Goal: Find contact information: Find contact information

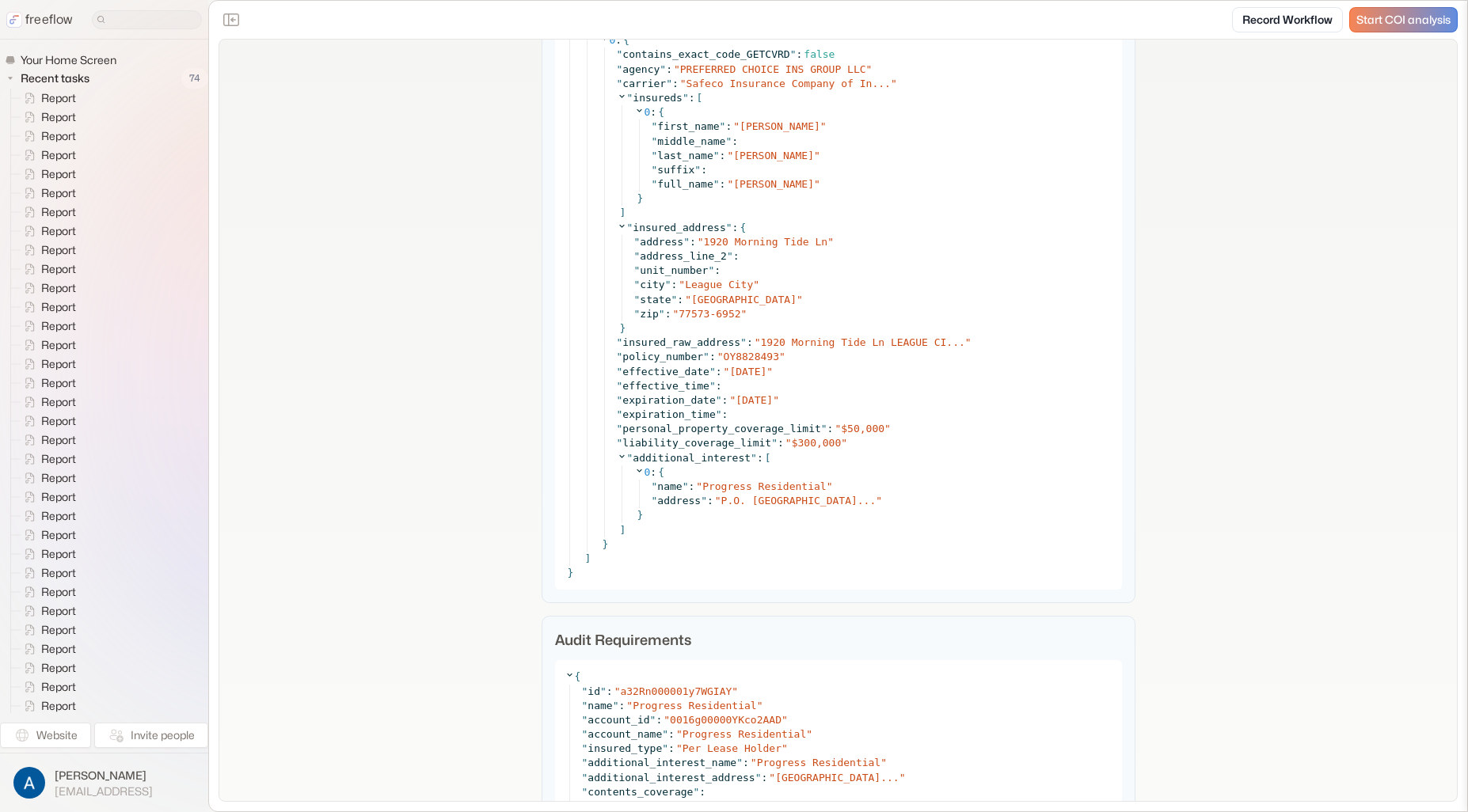
scroll to position [5567, 0]
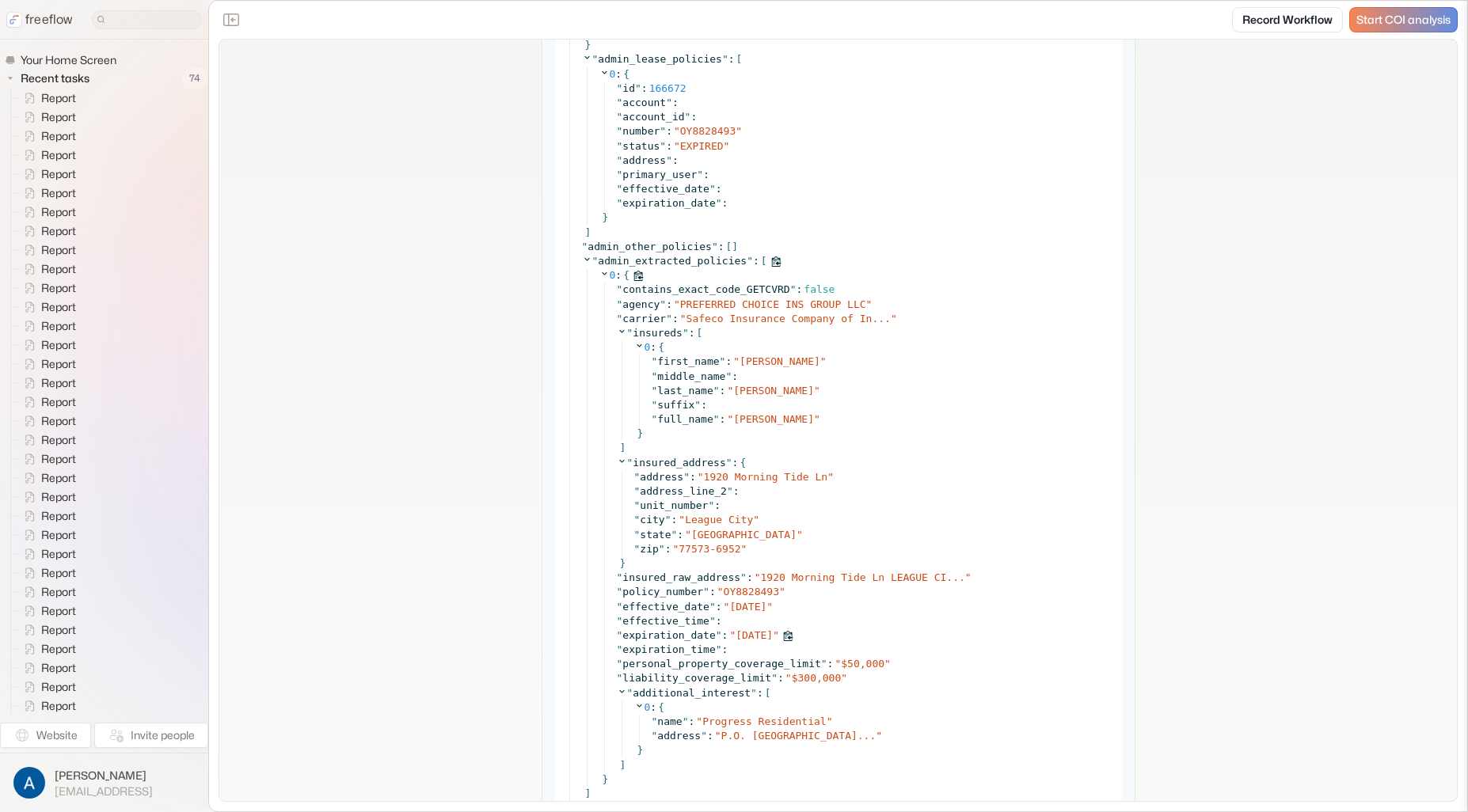
drag, startPoint x: 737, startPoint y: 639, endPoint x: 775, endPoint y: 638, distance: 38.0
click at [773, 638] on span "[DATE]" at bounding box center [755, 635] width 37 height 12
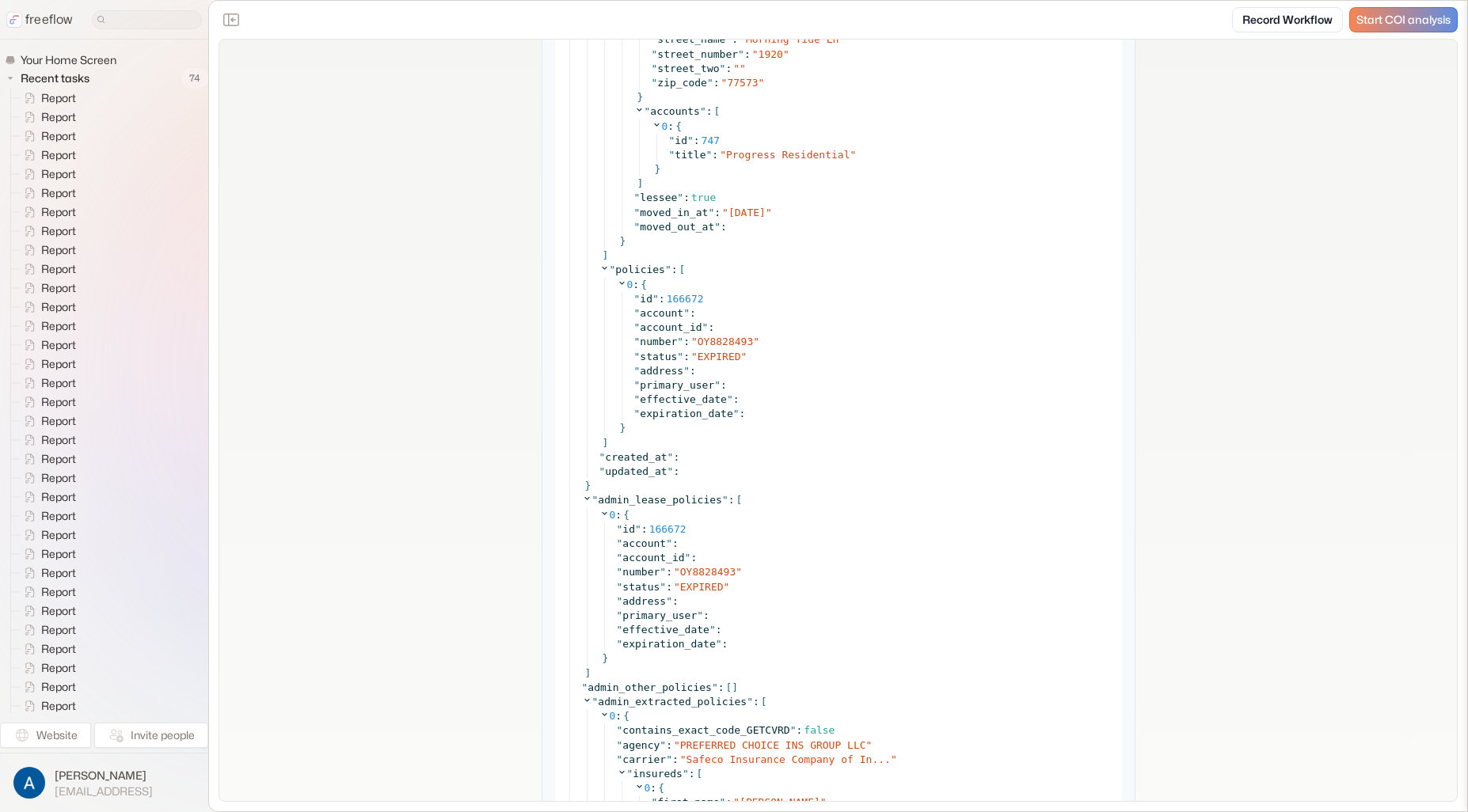
scroll to position [5079, 0]
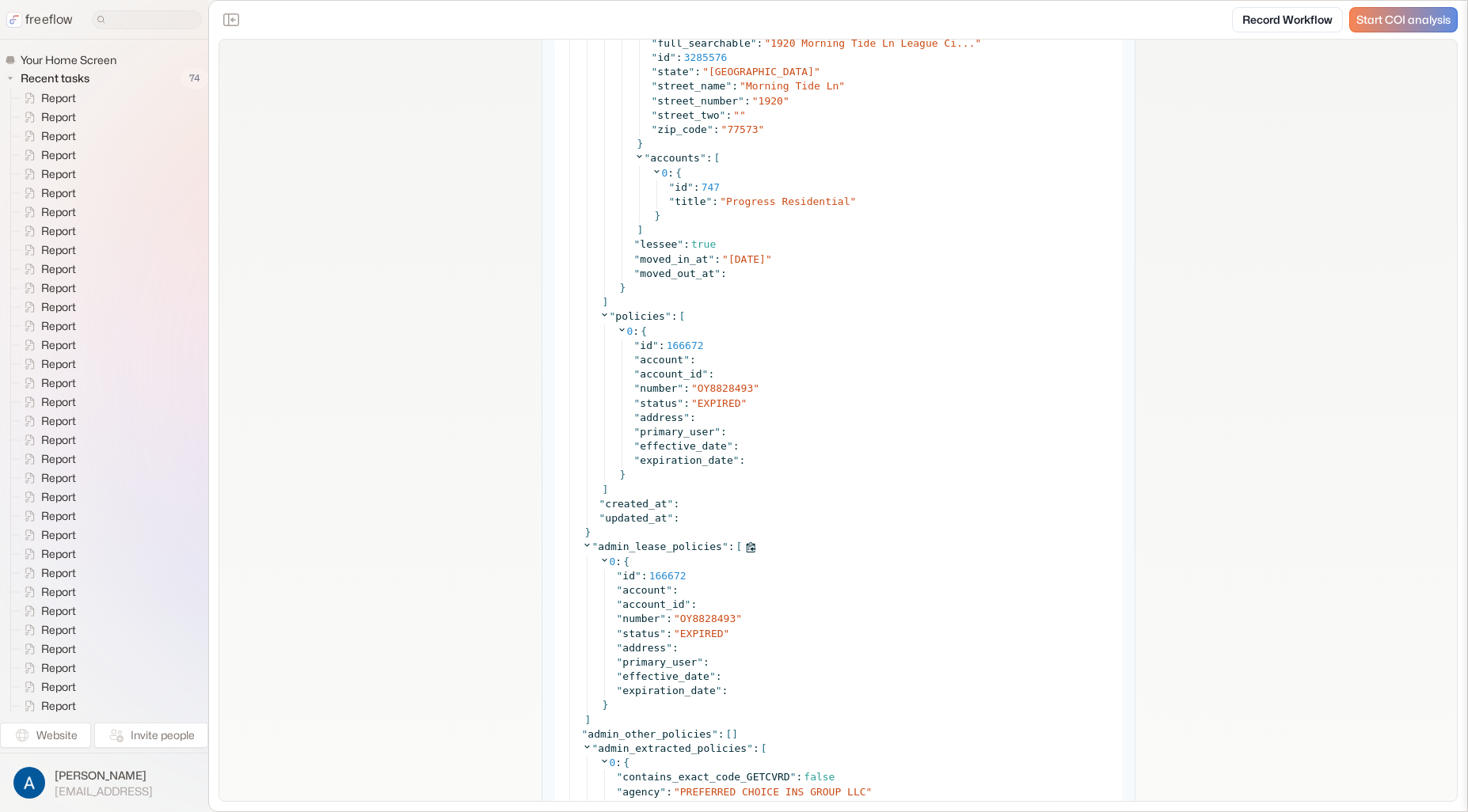
click at [585, 545] on icon at bounding box center [587, 544] width 10 height 10
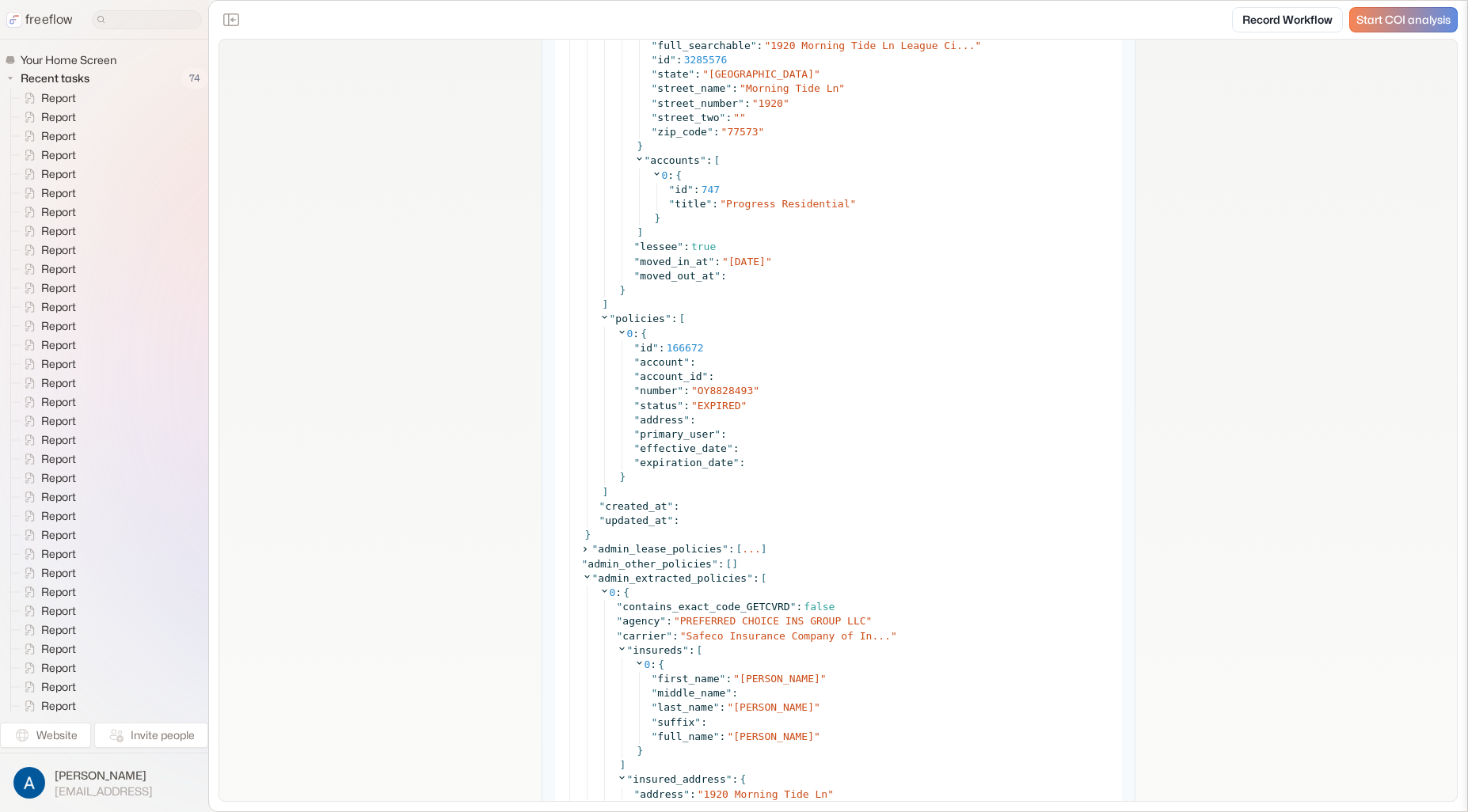
scroll to position [5075, 0]
click at [582, 579] on icon at bounding box center [587, 577] width 10 height 10
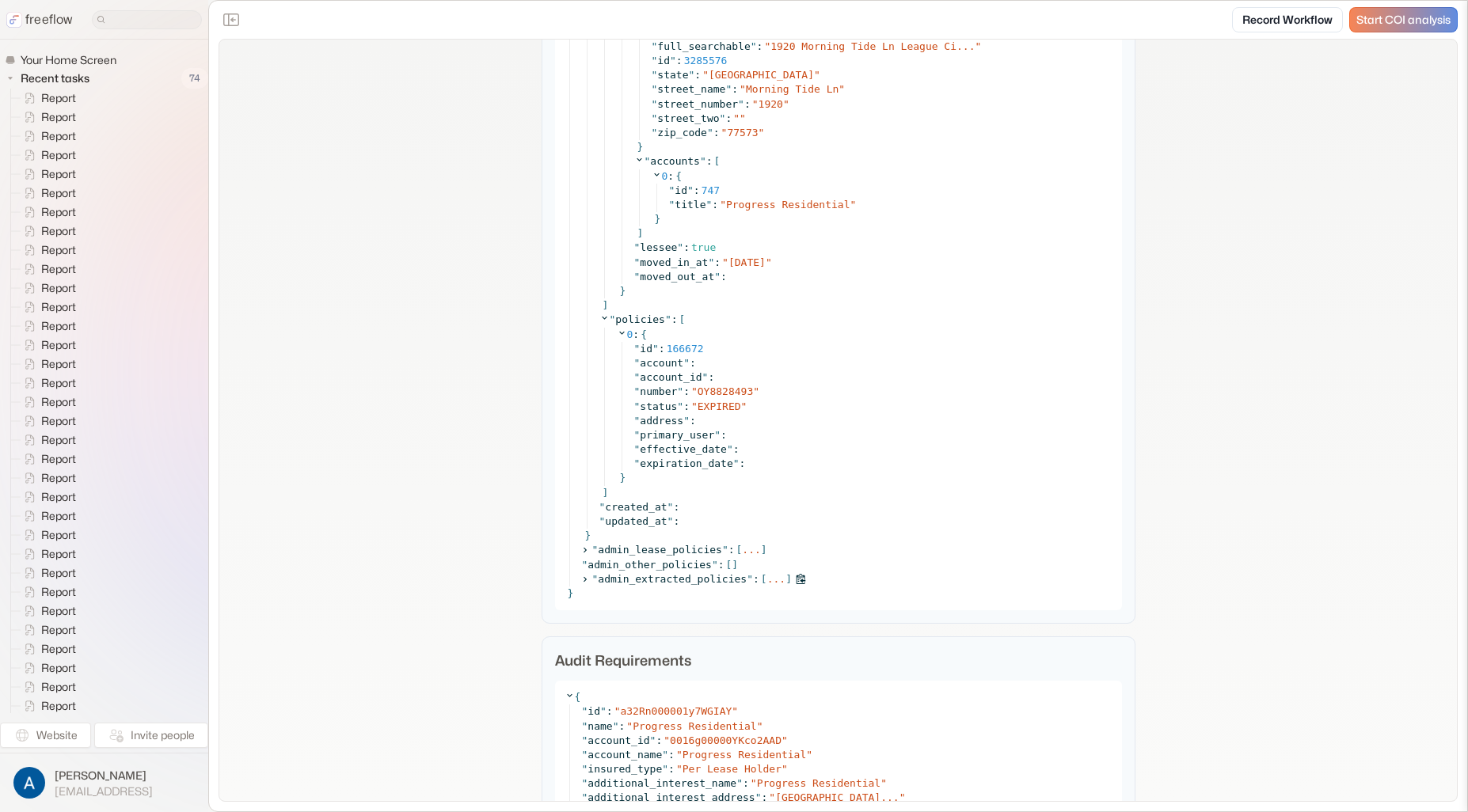
click at [582, 579] on icon at bounding box center [585, 579] width 10 height 10
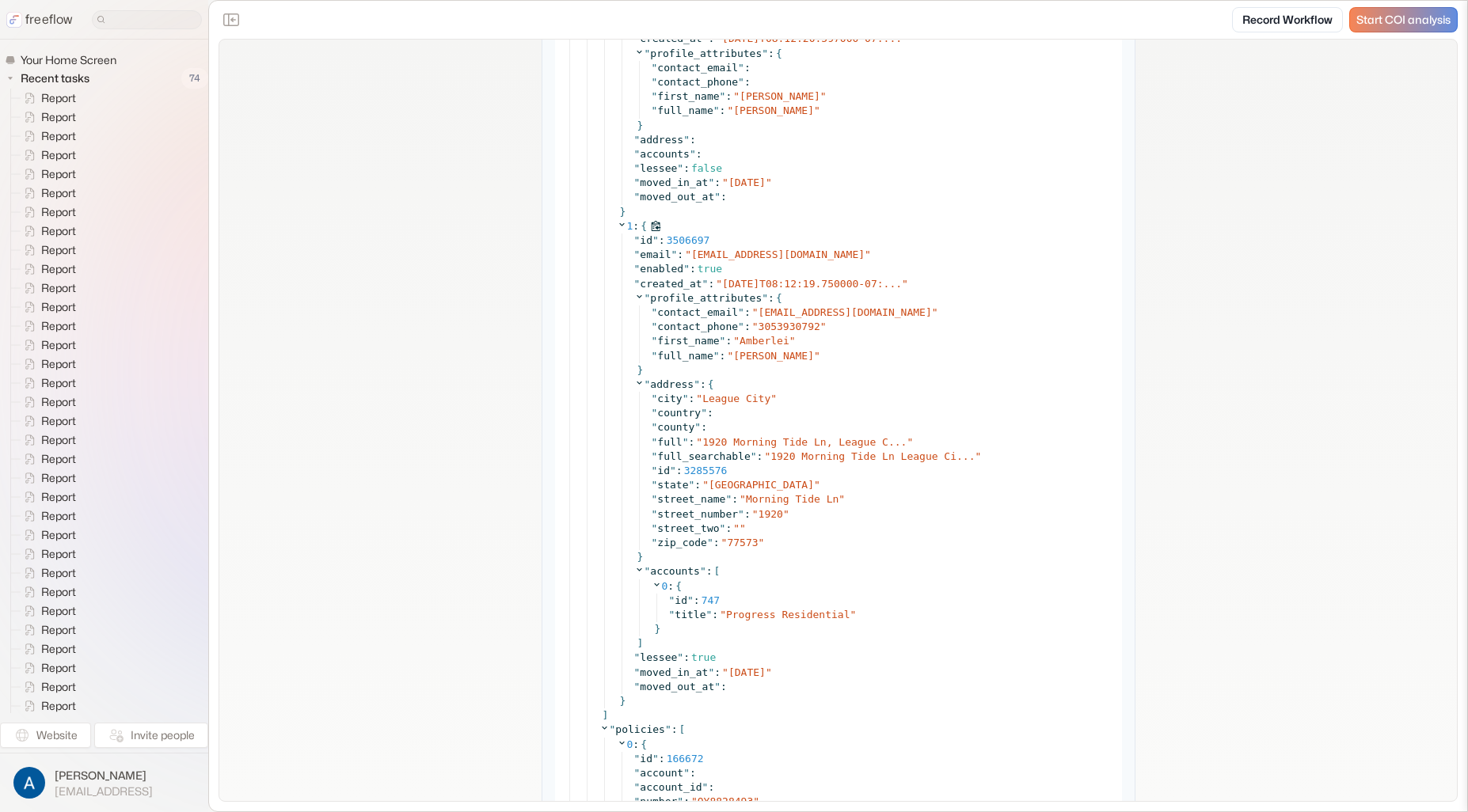
scroll to position [4758, 0]
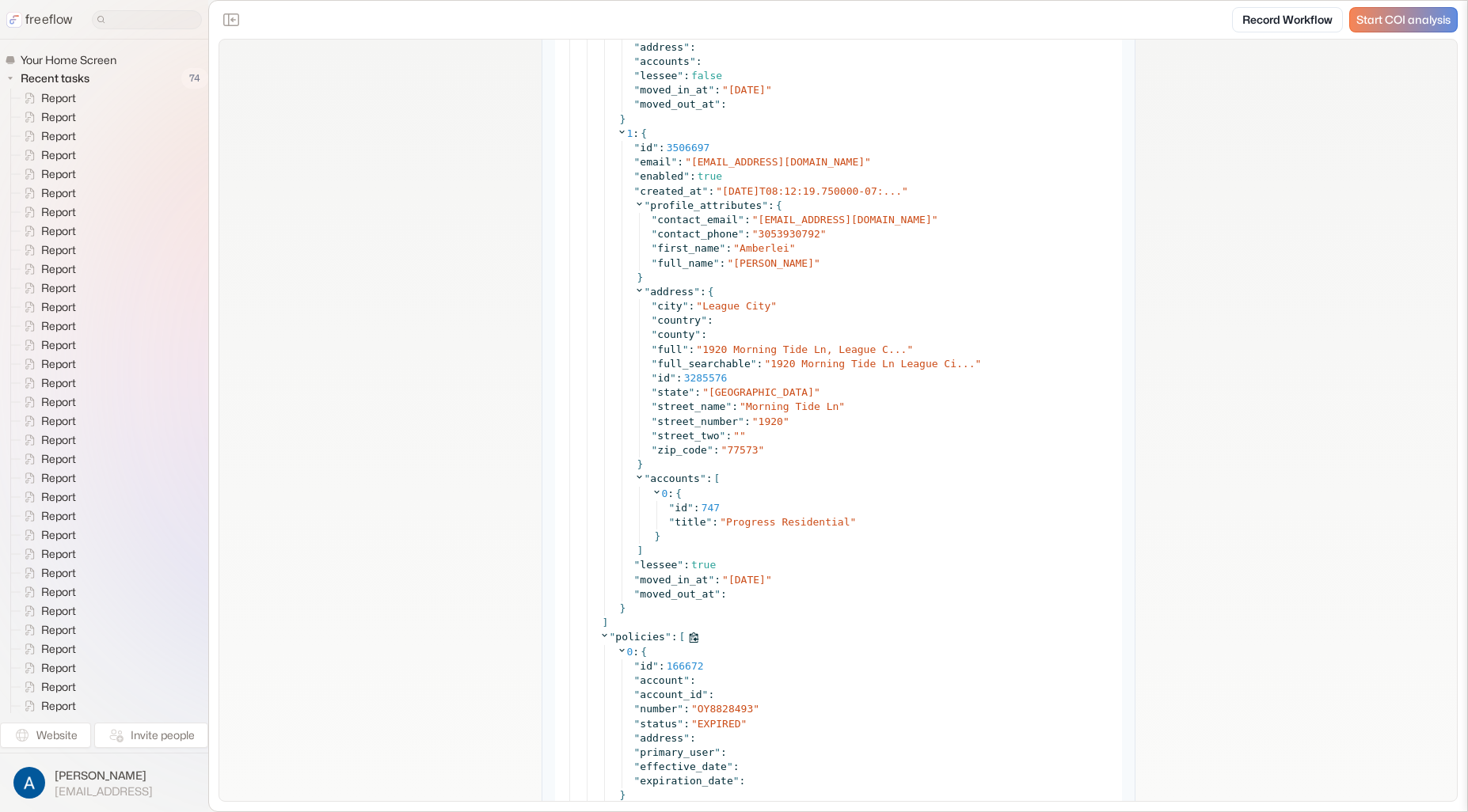
click at [599, 634] on icon at bounding box center [604, 635] width 10 height 10
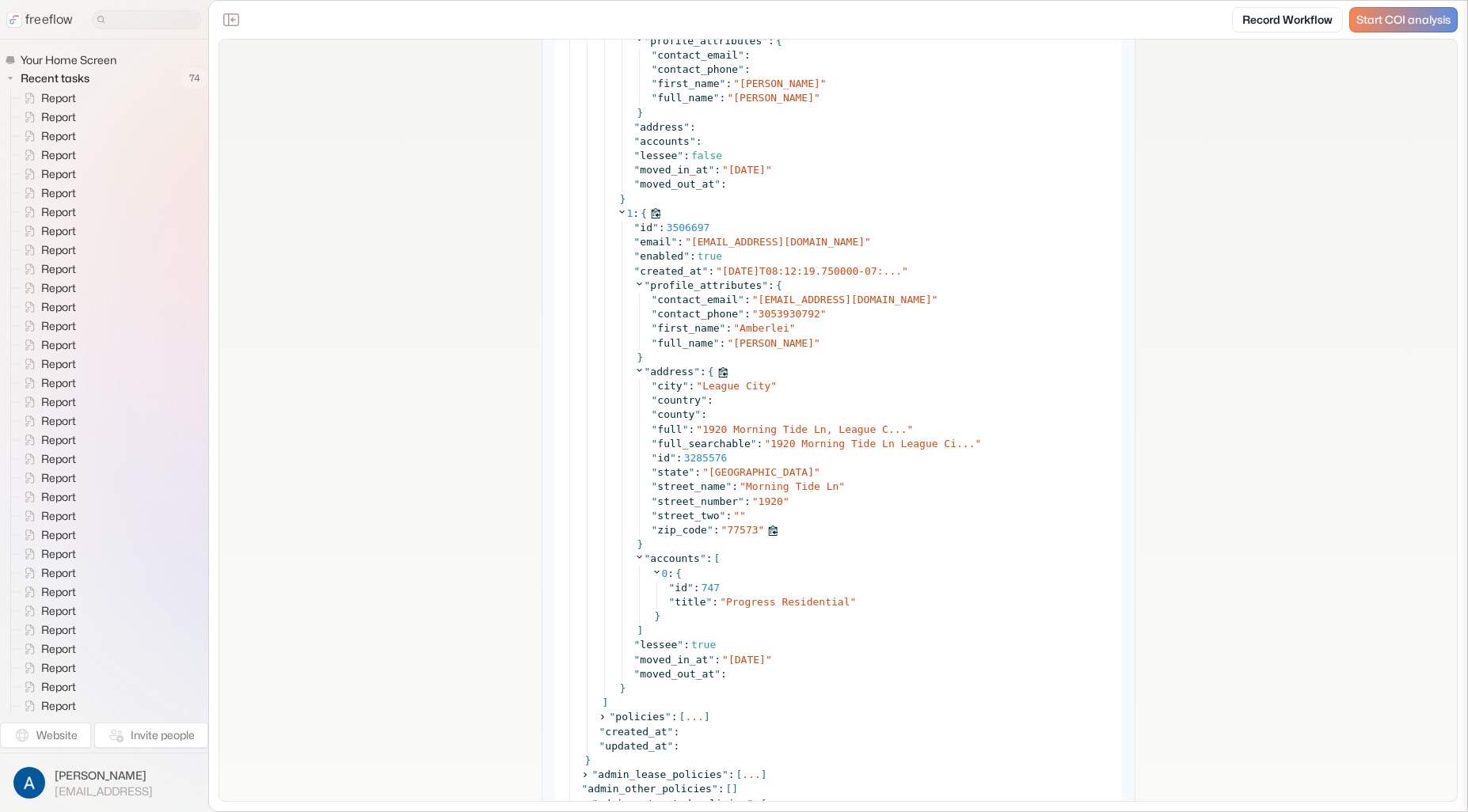
scroll to position [4653, 0]
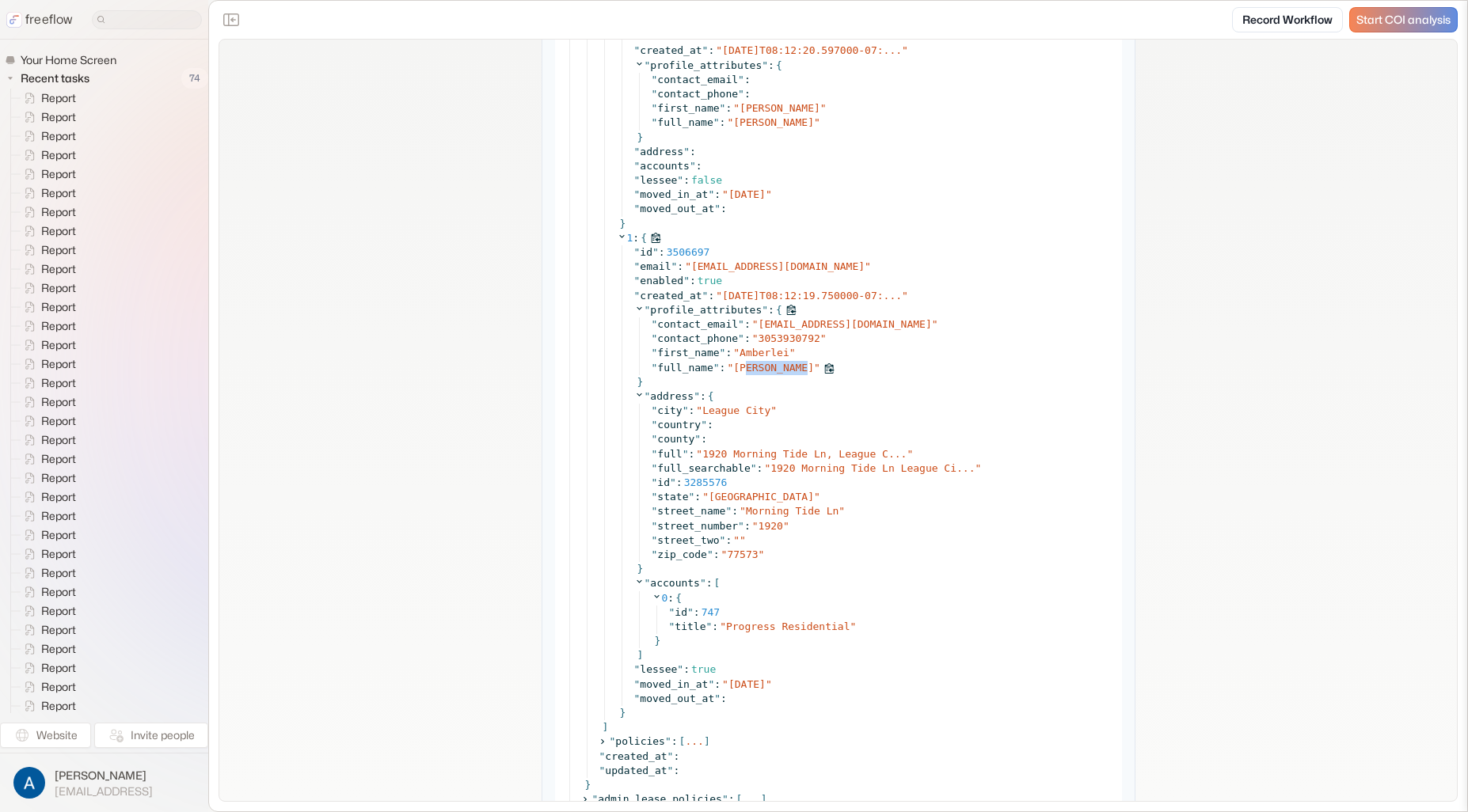
drag, startPoint x: 745, startPoint y: 364, endPoint x: 790, endPoint y: 366, distance: 45.0
click at [800, 365] on span "[PERSON_NAME]" at bounding box center [774, 367] width 80 height 12
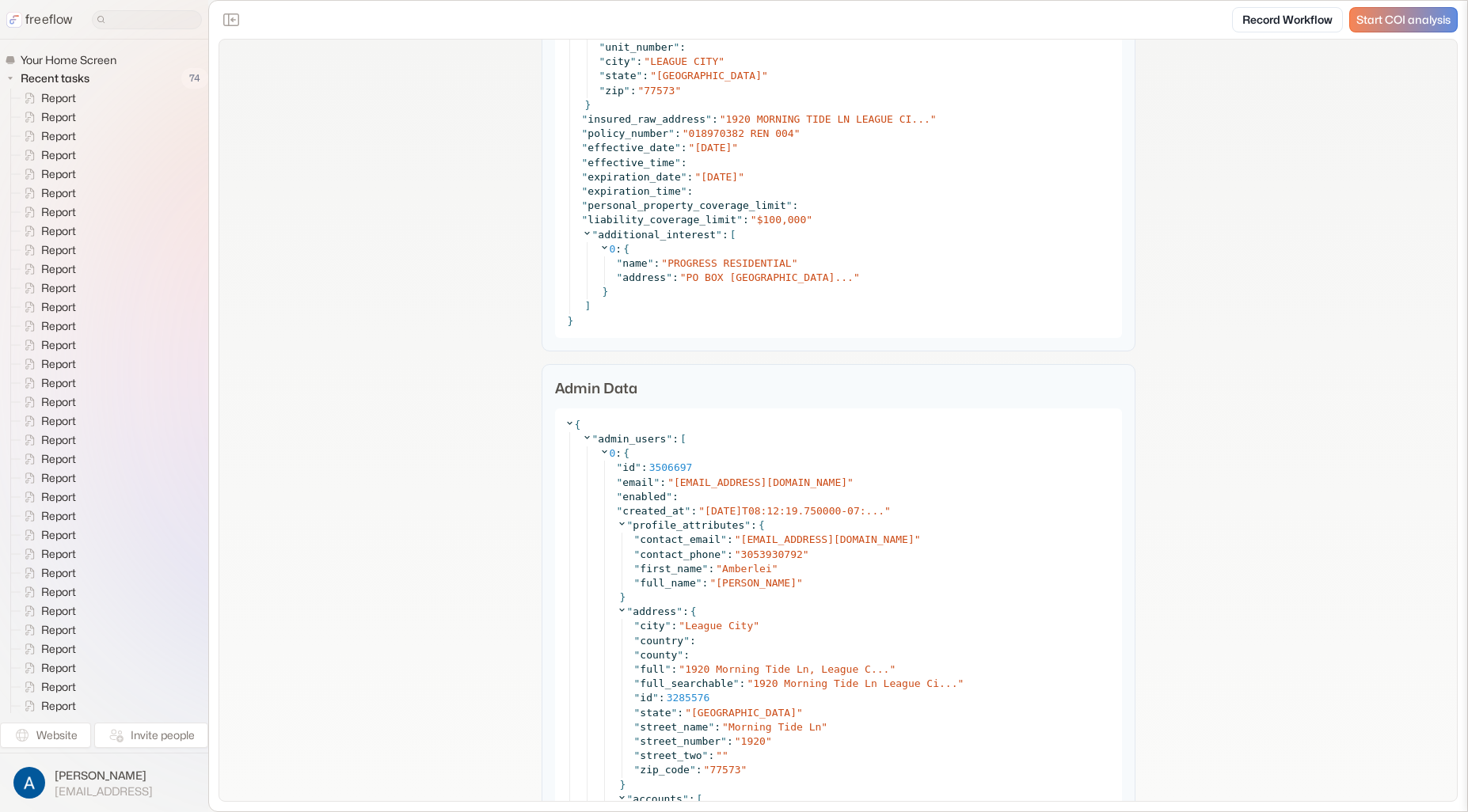
scroll to position [2546, 0]
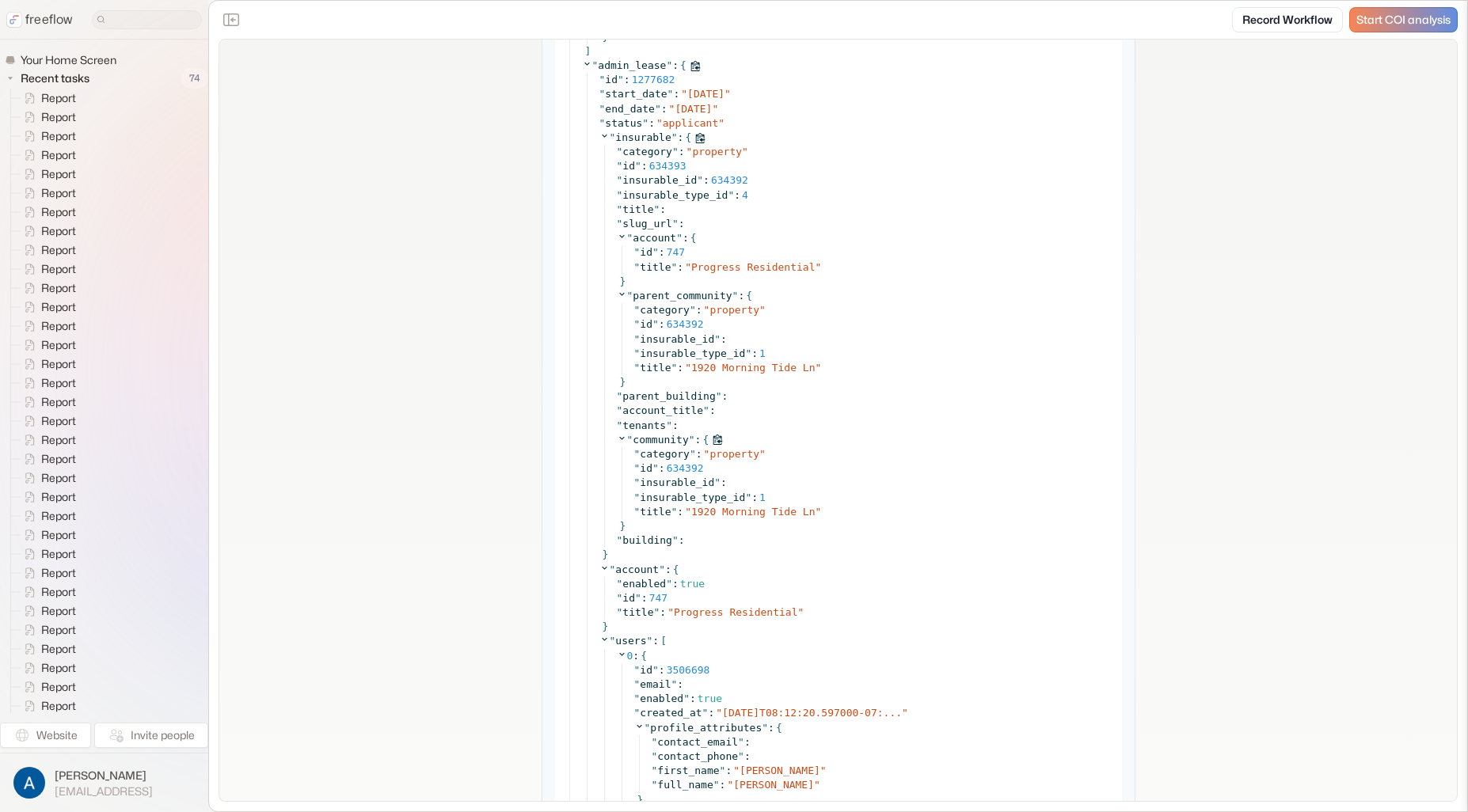
scroll to position [4397, 0]
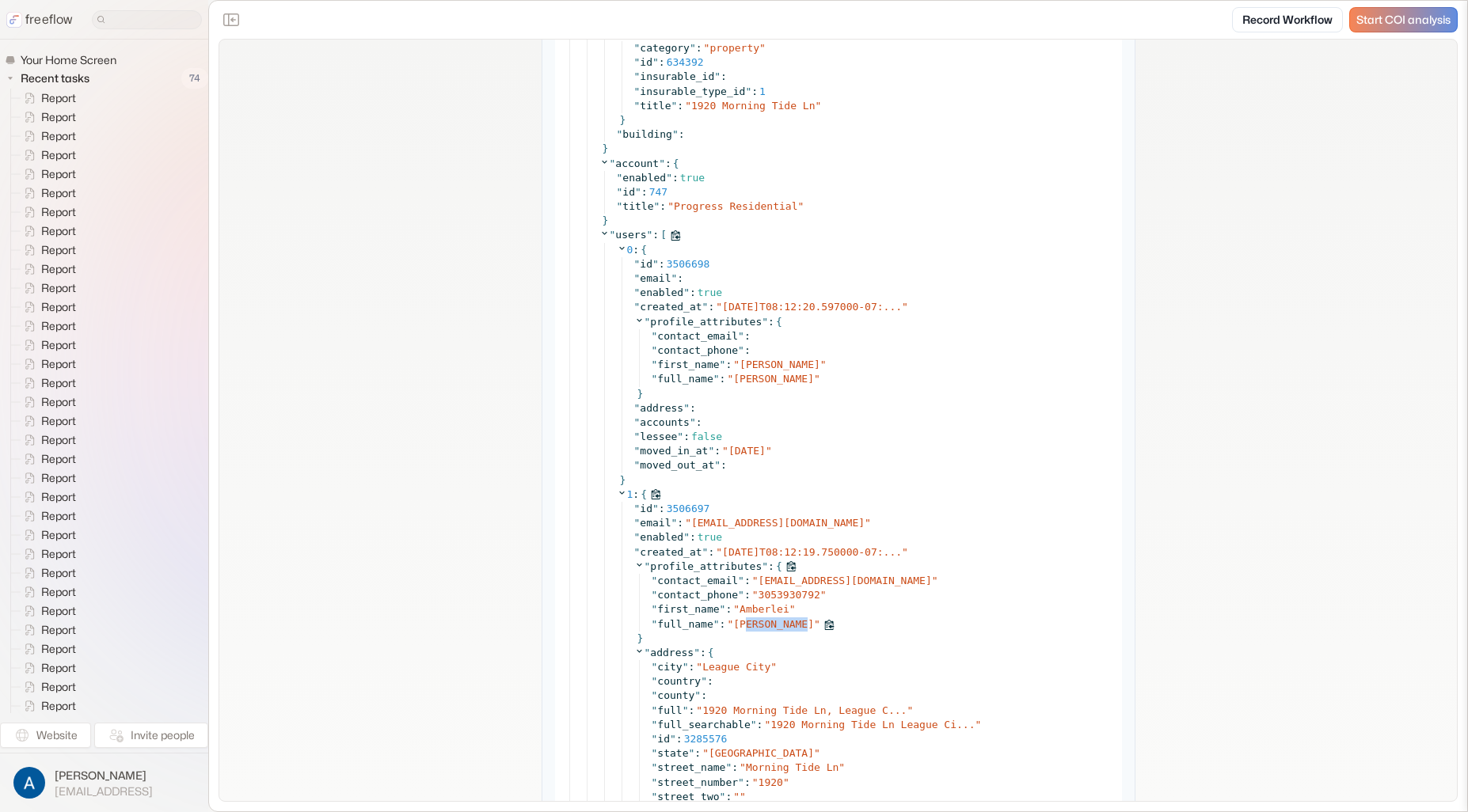
drag, startPoint x: 750, startPoint y: 625, endPoint x: 803, endPoint y: 624, distance: 53.0
click at [803, 624] on span "[PERSON_NAME]" at bounding box center [774, 624] width 80 height 12
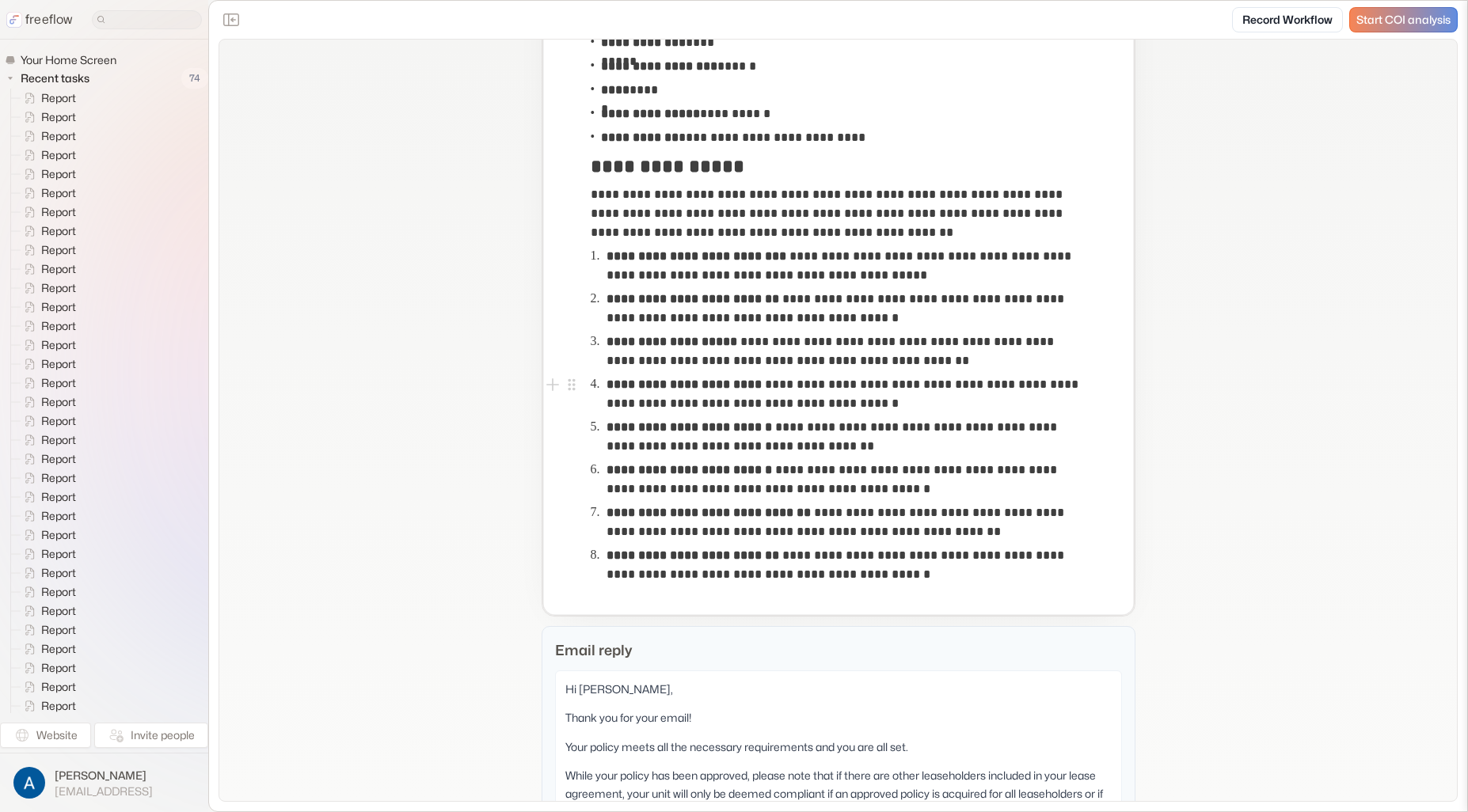
scroll to position [293, 0]
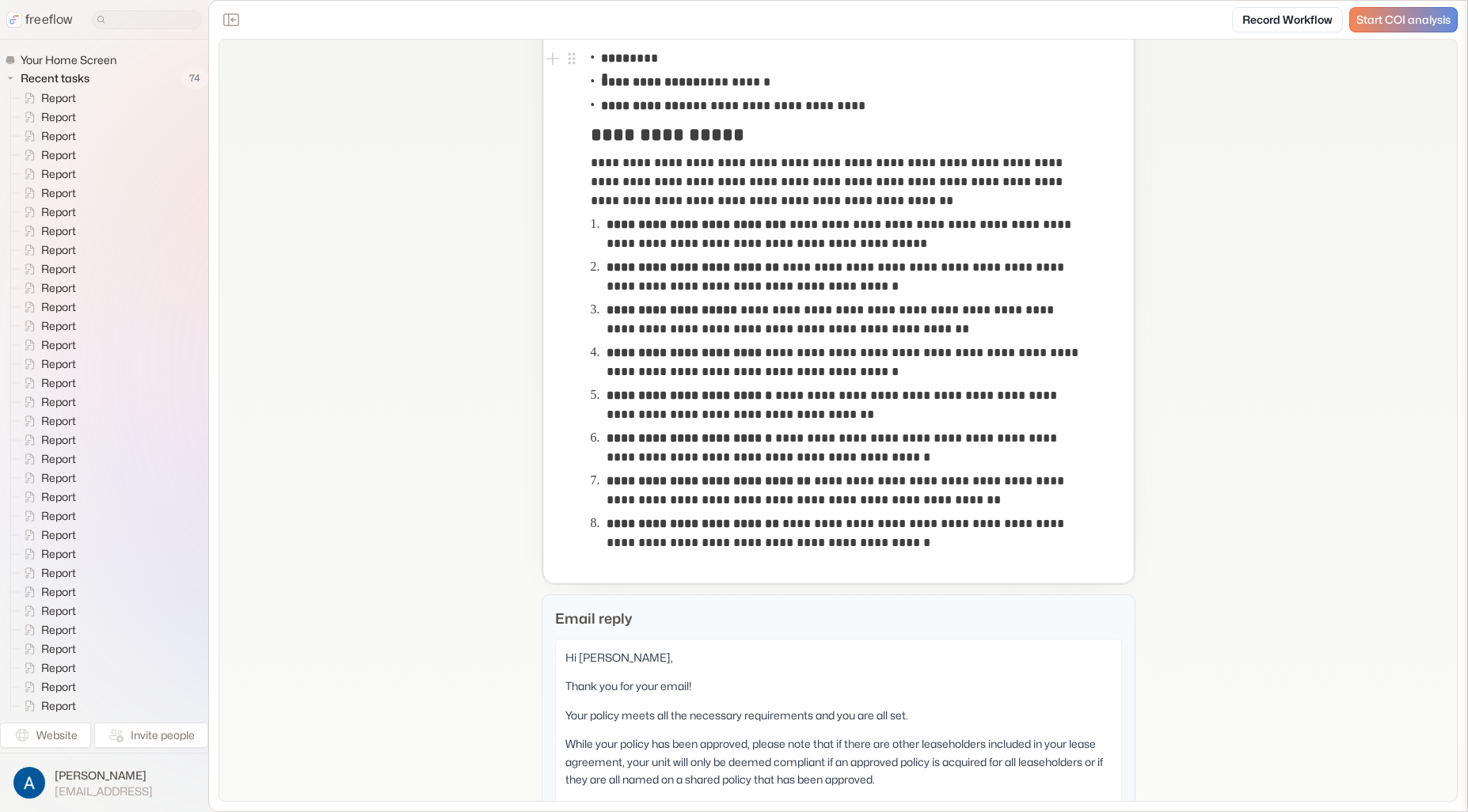
scroll to position [780, 0]
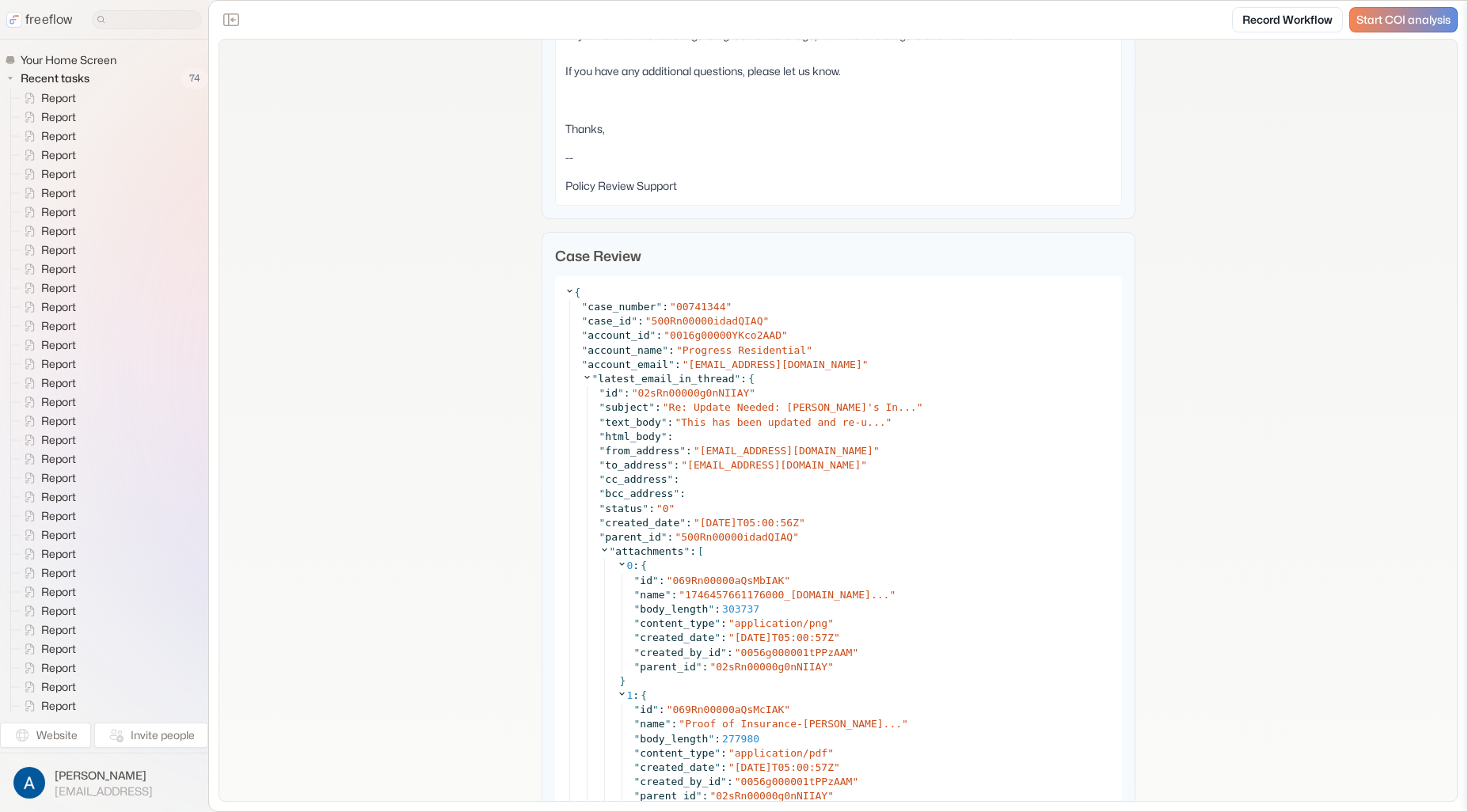
scroll to position [1199, 0]
drag, startPoint x: 752, startPoint y: 447, endPoint x: 818, endPoint y: 449, distance: 66.0
click at [818, 449] on div "" from_address " : " [EMAIL_ADDRESS][DOMAIN_NAME] "" at bounding box center [856, 448] width 513 height 14
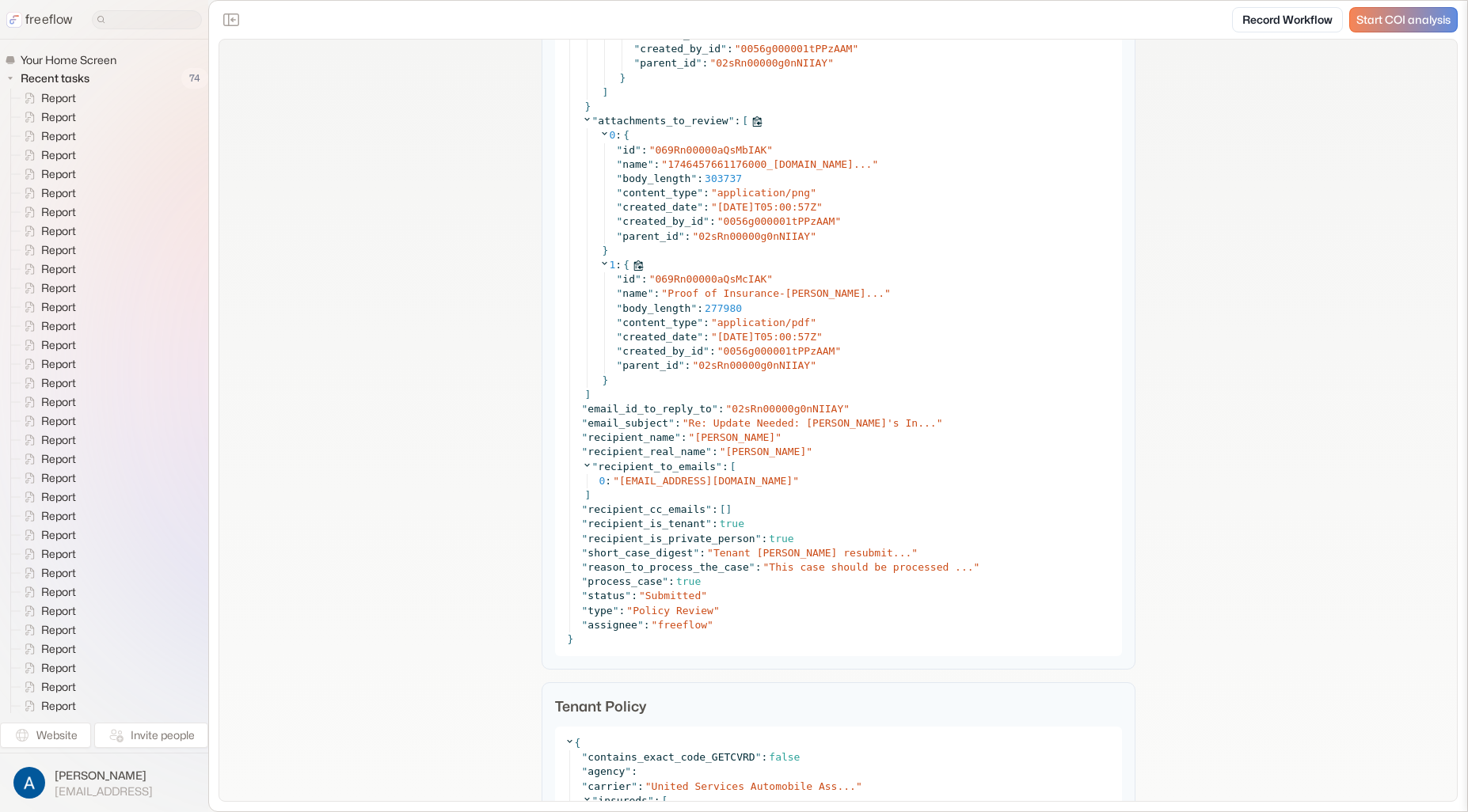
scroll to position [1225, 0]
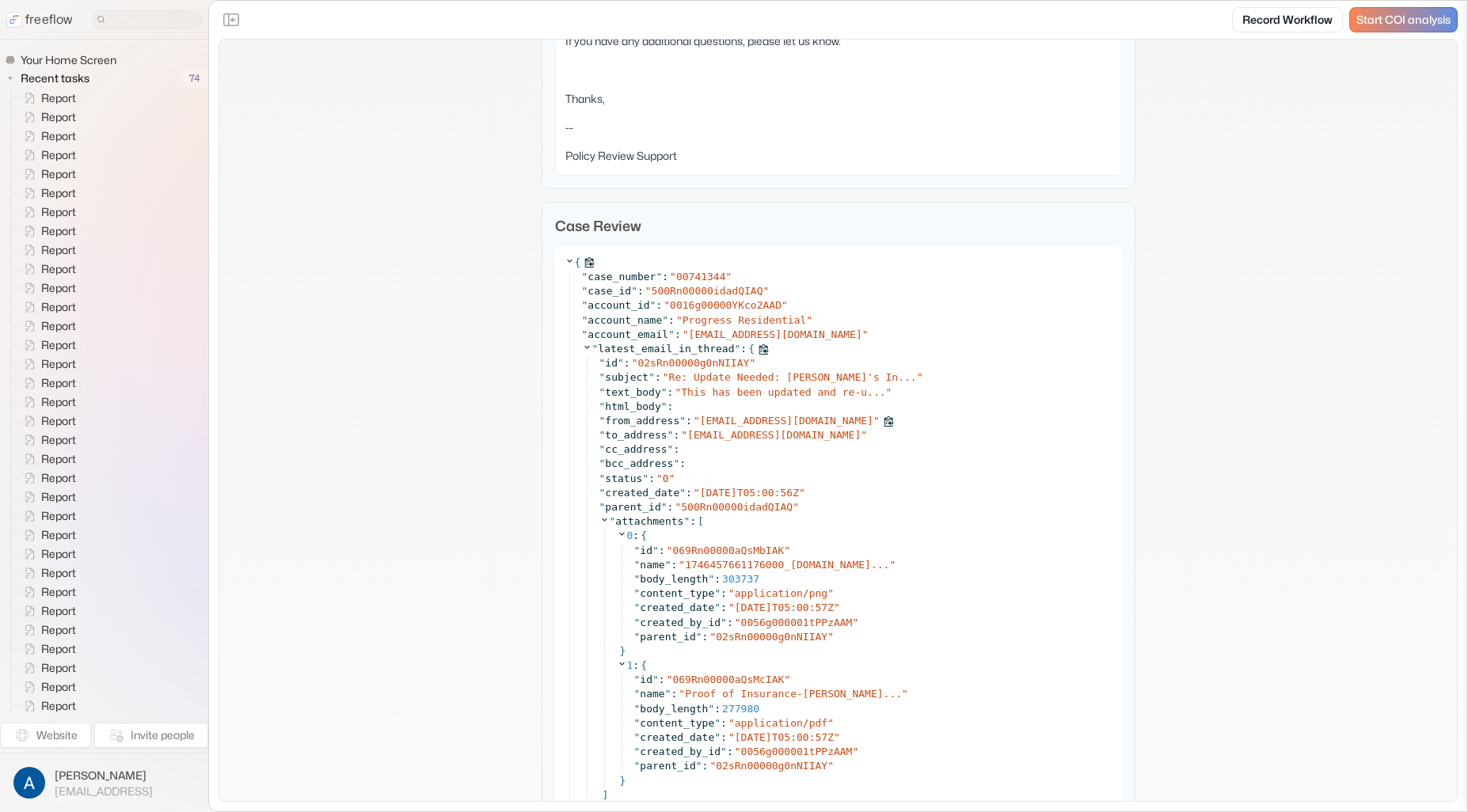
click at [874, 418] on span """ at bounding box center [877, 420] width 6 height 12
click at [874, 423] on span """ at bounding box center [877, 420] width 6 height 12
drag, startPoint x: 816, startPoint y: 422, endPoint x: 748, endPoint y: 426, distance: 68.1
click at [748, 426] on span "[EMAIL_ADDRESS][DOMAIN_NAME]" at bounding box center [787, 420] width 174 height 12
copy span "[DOMAIN_NAME]"
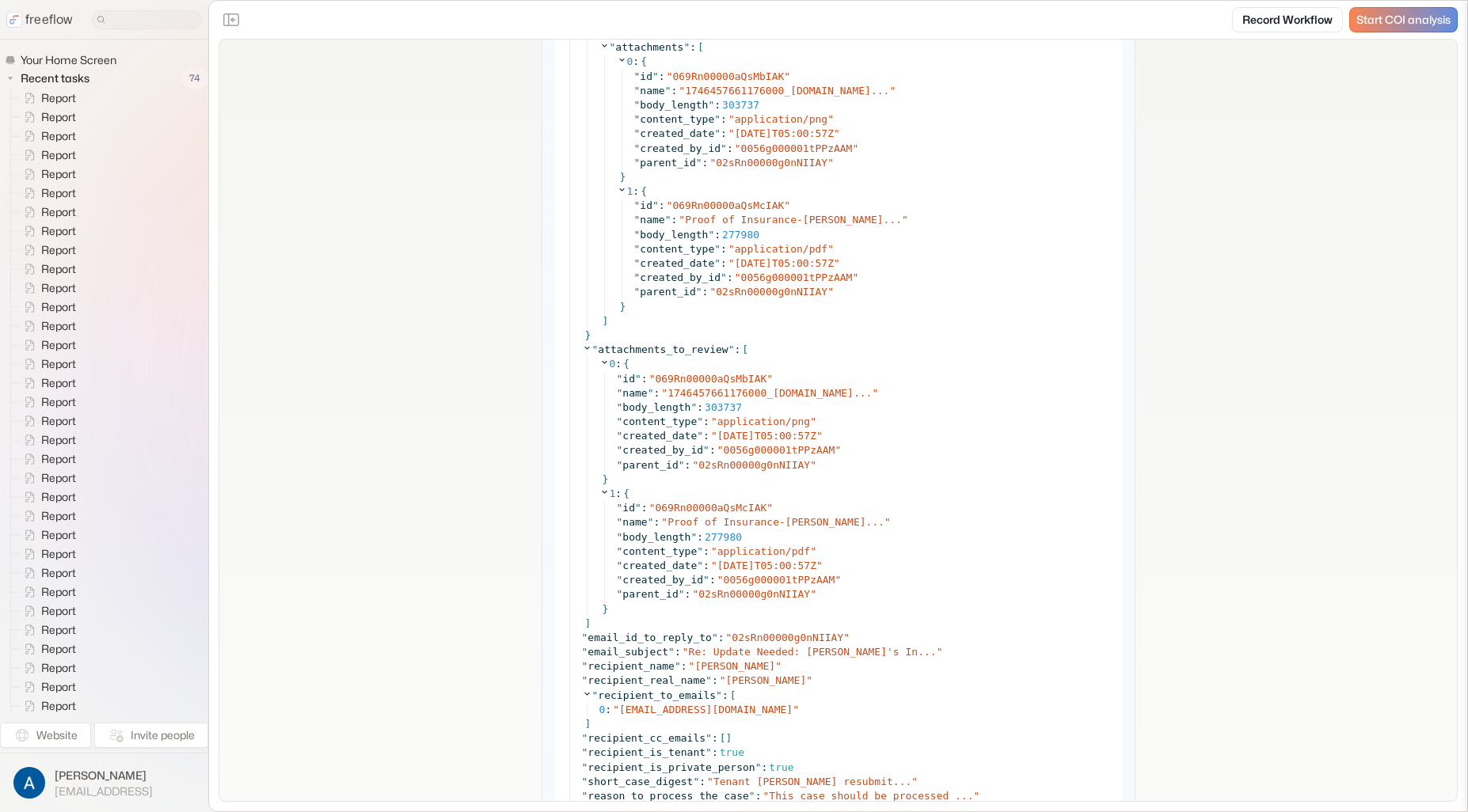
scroll to position [1787, 0]
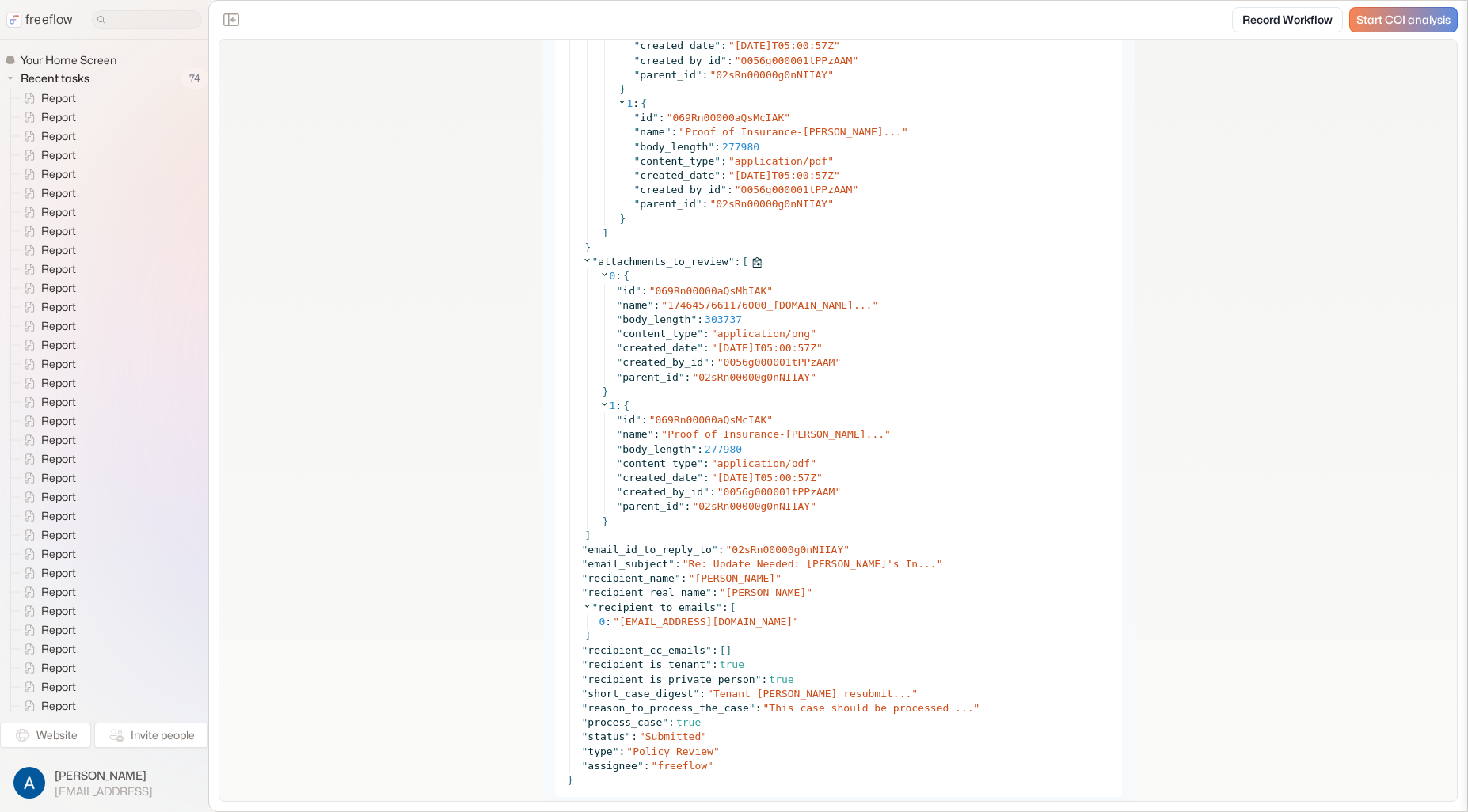
click at [582, 258] on icon at bounding box center [587, 260] width 10 height 10
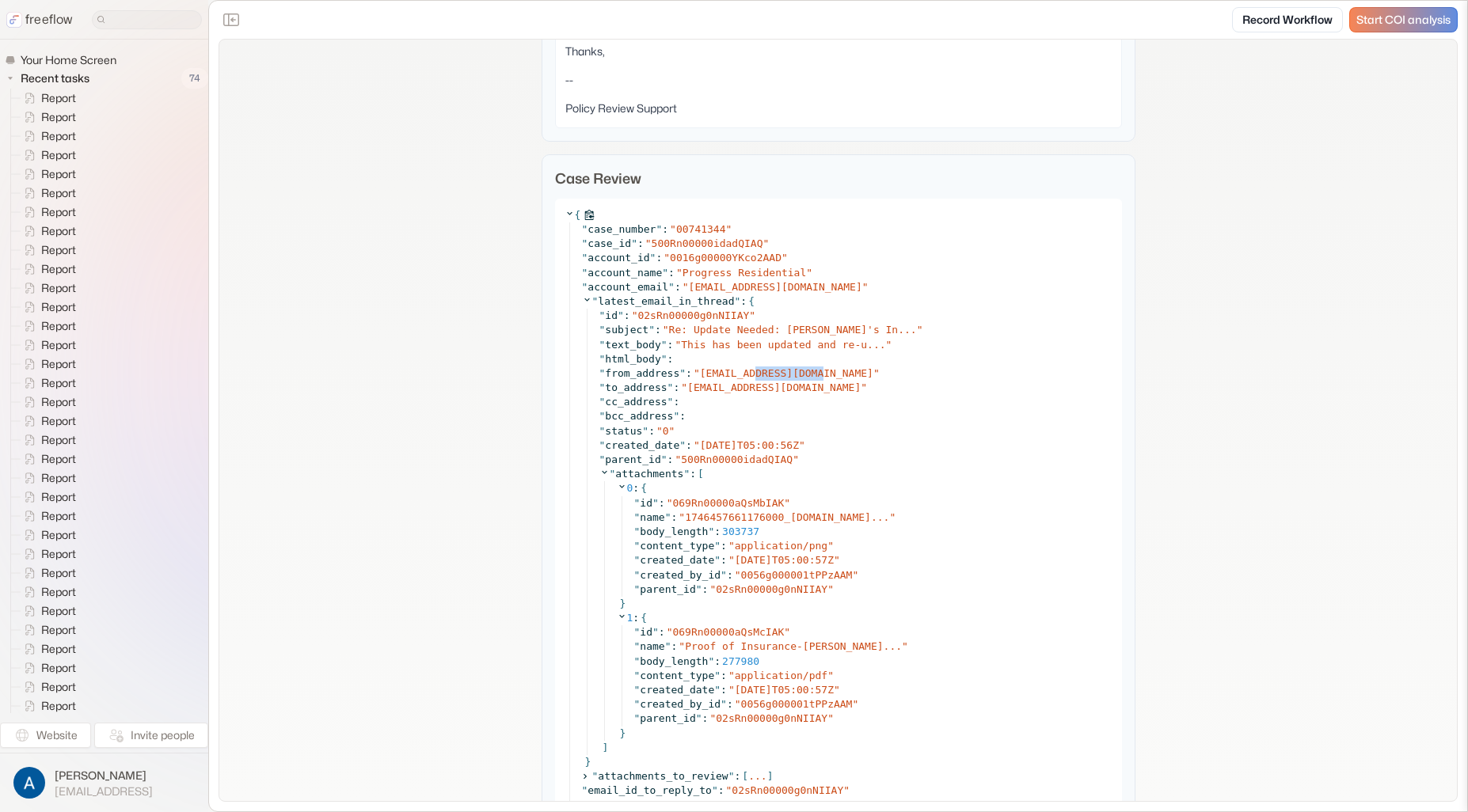
scroll to position [1265, 0]
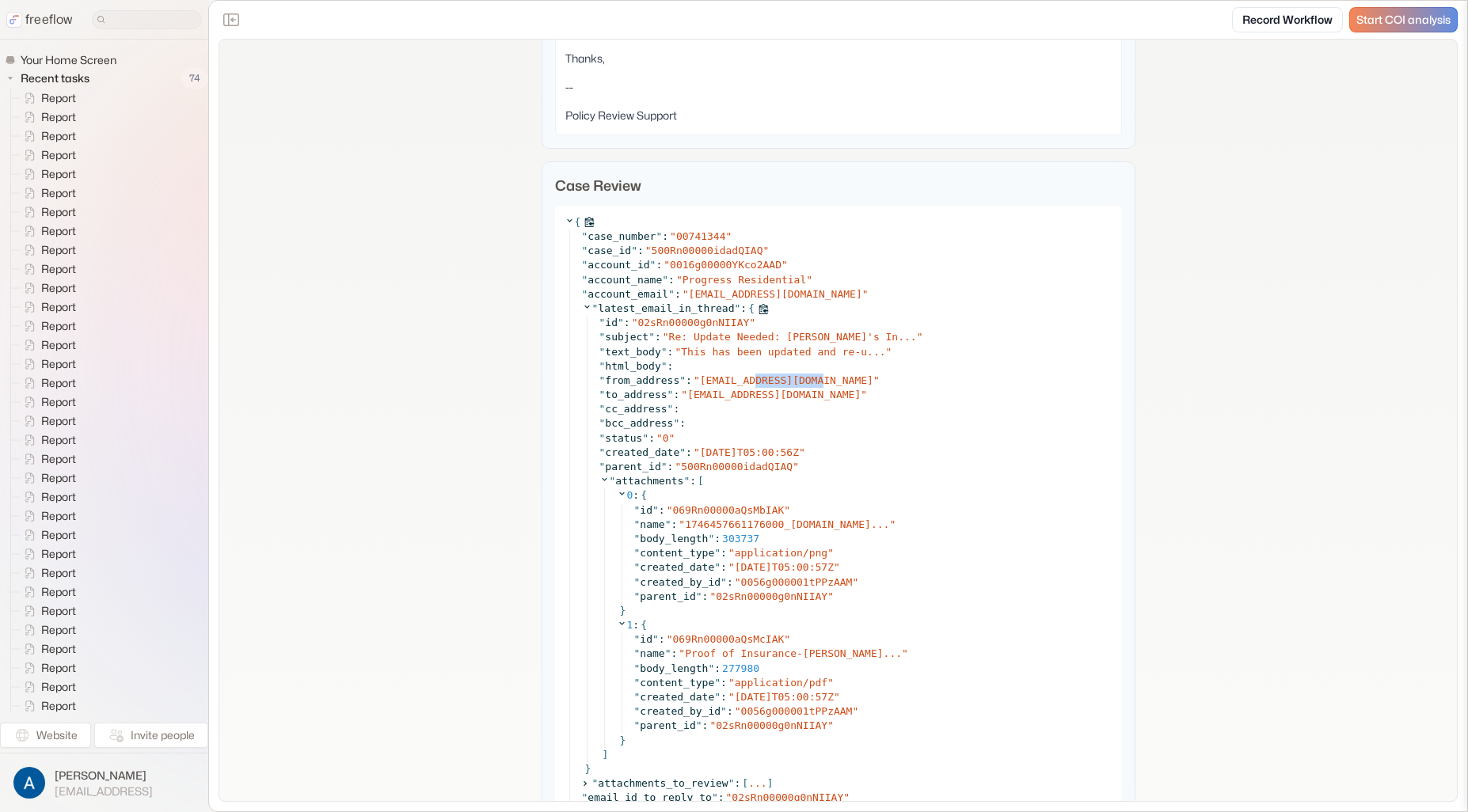
click at [582, 307] on icon at bounding box center [587, 306] width 10 height 10
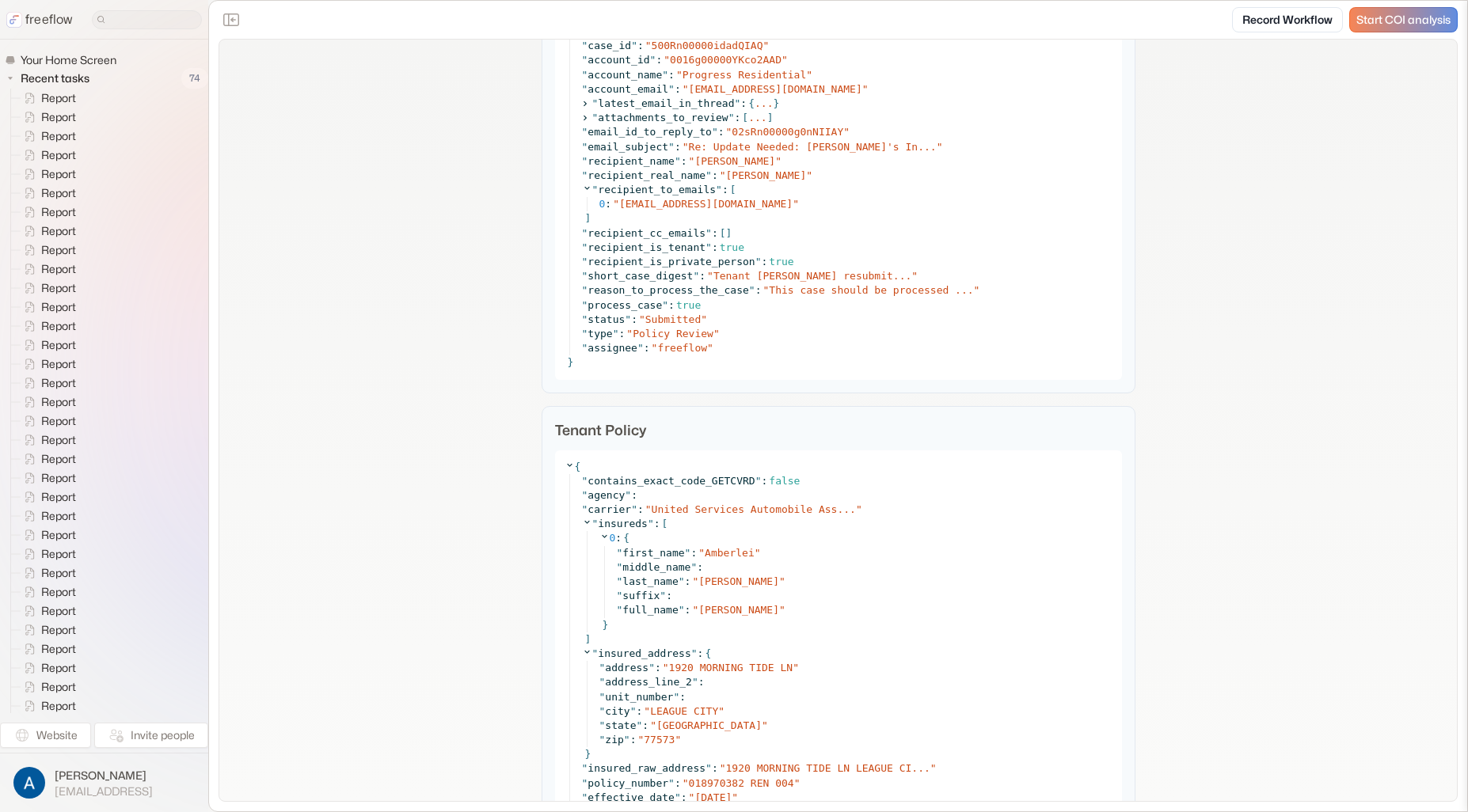
scroll to position [1822, 0]
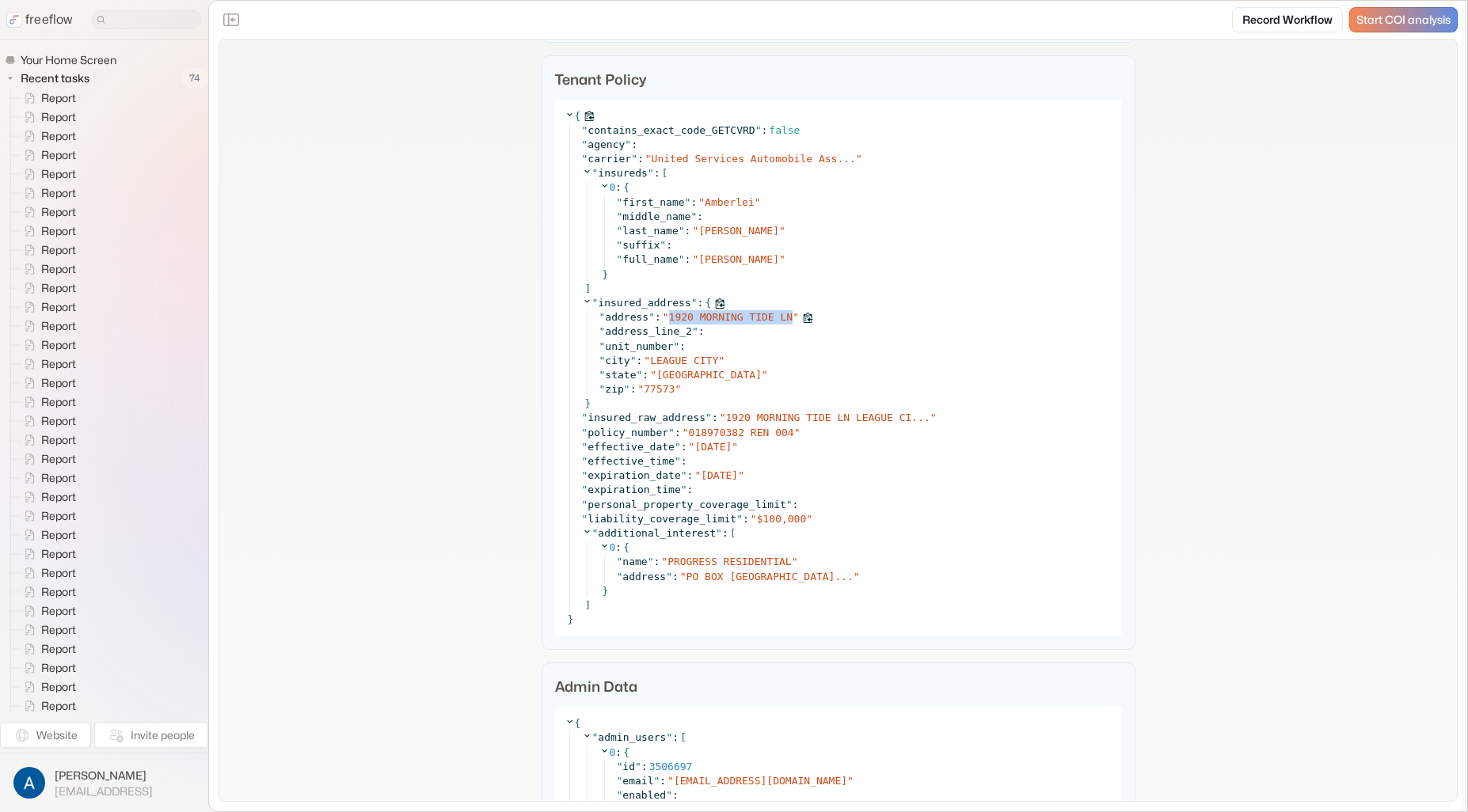
drag, startPoint x: 663, startPoint y: 318, endPoint x: 788, endPoint y: 318, distance: 125.0
click at [788, 318] on div "" address " : " [STREET_ADDRESS] "" at bounding box center [856, 318] width 513 height 14
copy span "1920 MORNING TIDE LN"
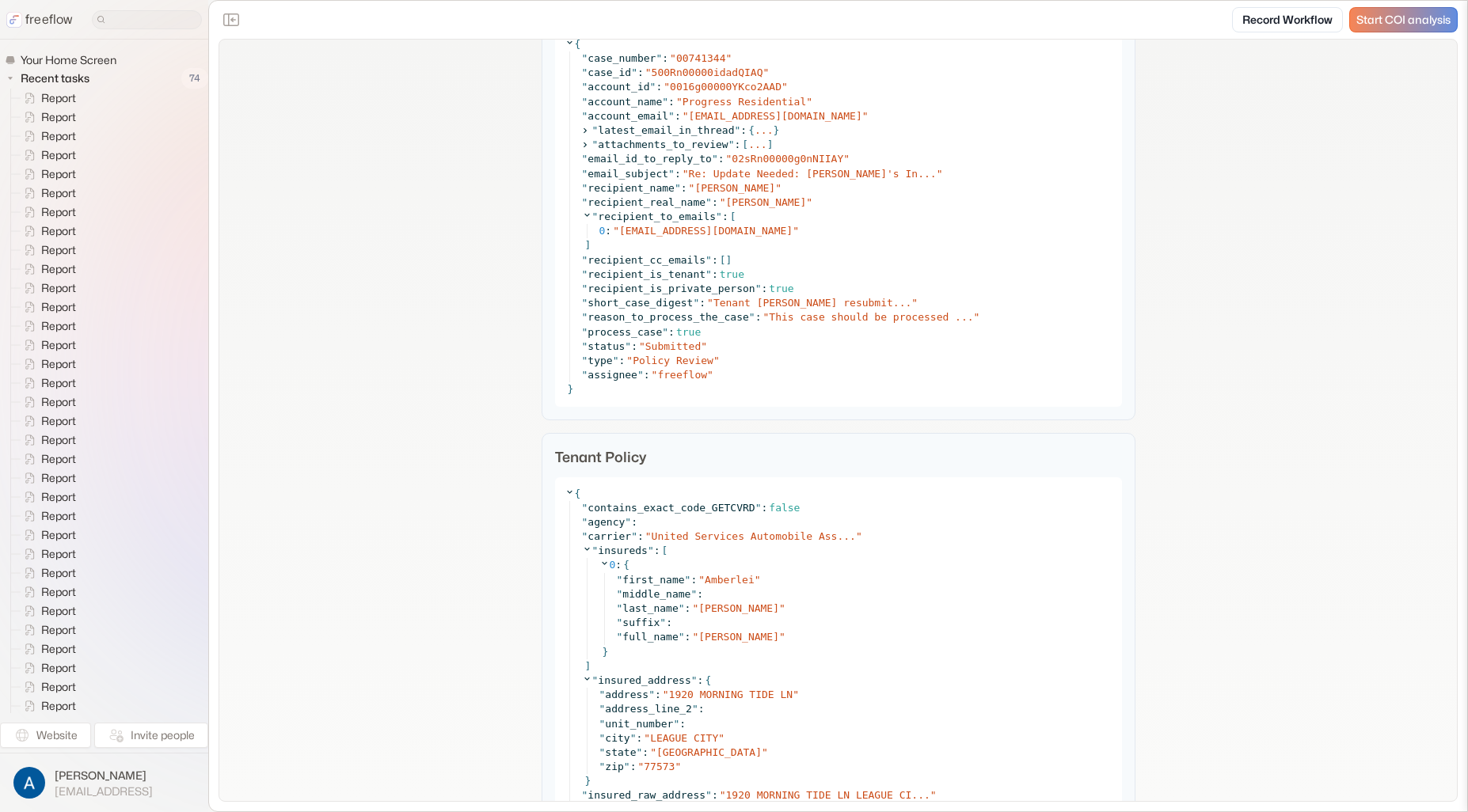
scroll to position [1275, 0]
